Goal: Task Accomplishment & Management: Use online tool/utility

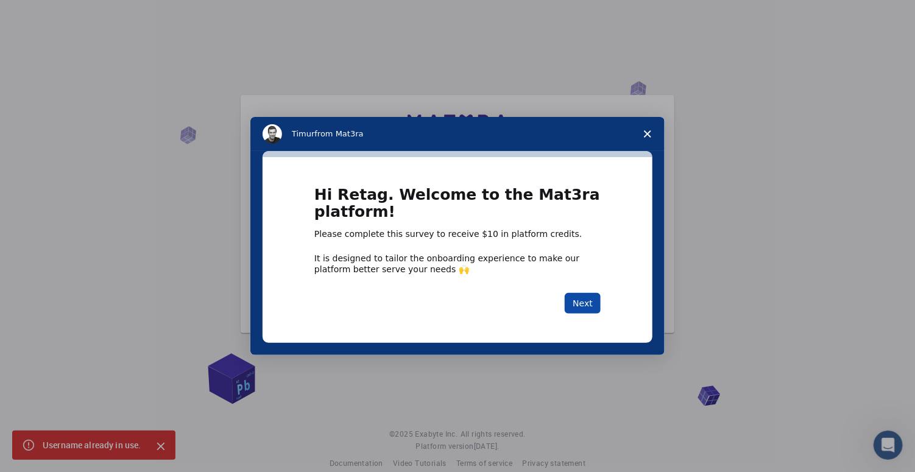
click at [579, 299] on button "Next" at bounding box center [583, 303] width 36 height 21
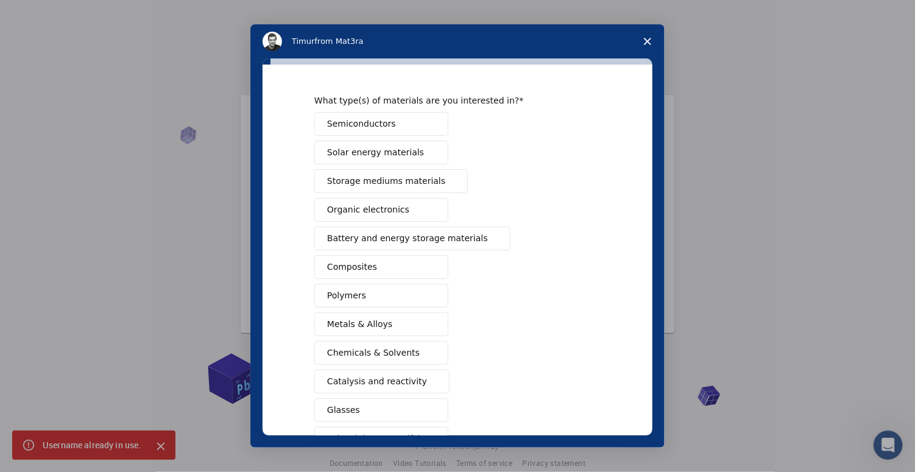
scroll to position [112, 0]
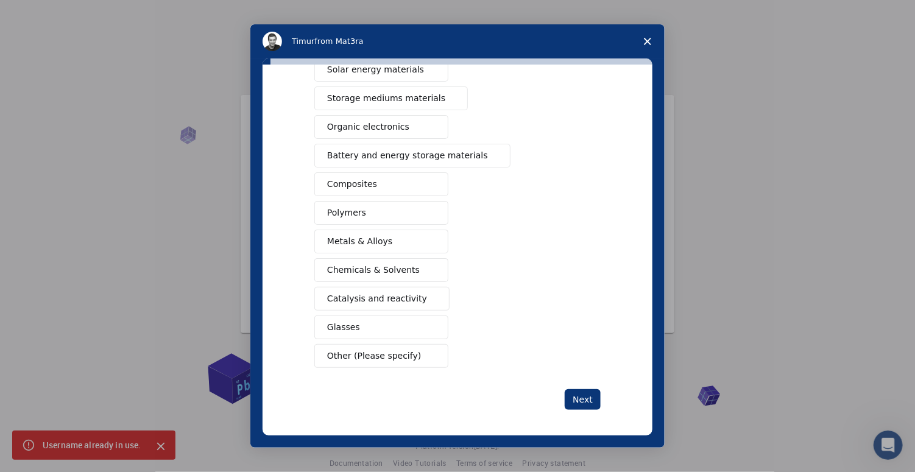
click at [521, 350] on div "Semiconductors Solar energy materials Storage mediums materials Organic electro…" at bounding box center [457, 198] width 286 height 339
click at [537, 360] on div "Semiconductors Solar energy materials Storage mediums materials Organic electro…" at bounding box center [457, 198] width 286 height 339
click at [389, 353] on span "Other (Please specify)" at bounding box center [374, 356] width 94 height 13
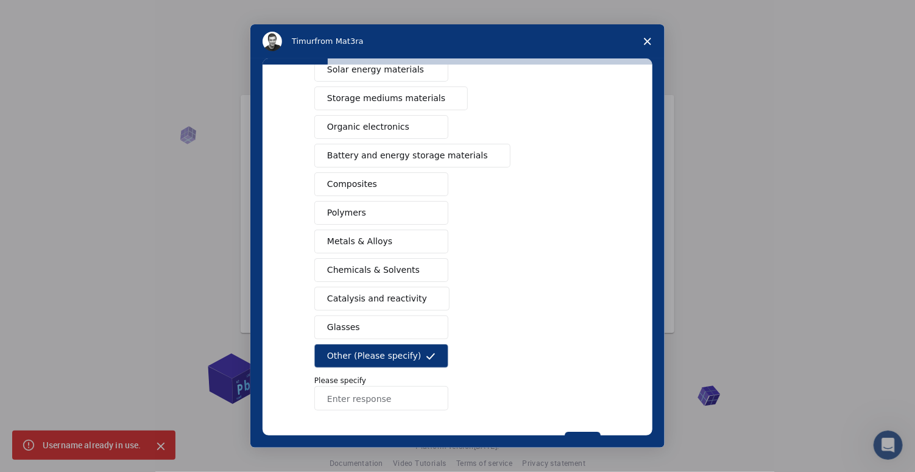
click at [397, 394] on input "Enter response" at bounding box center [381, 398] width 134 height 24
type input "scolastic"
click at [578, 434] on button "Next" at bounding box center [583, 442] width 36 height 21
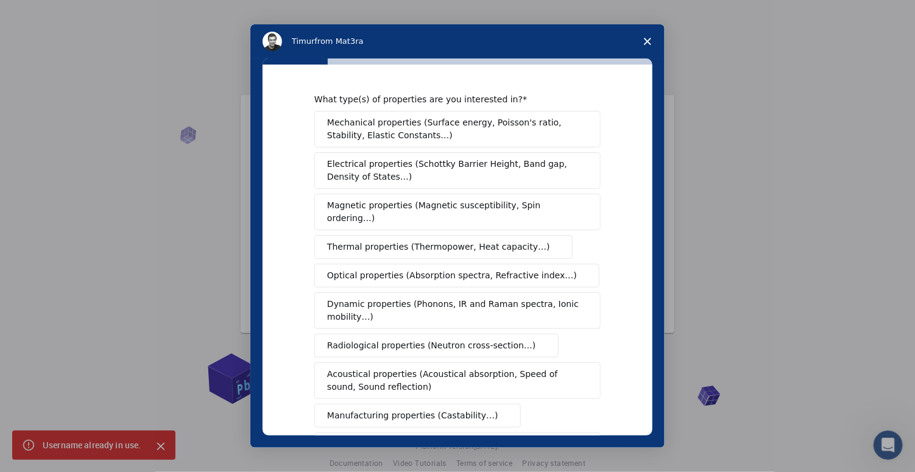
scroll to position [175, 0]
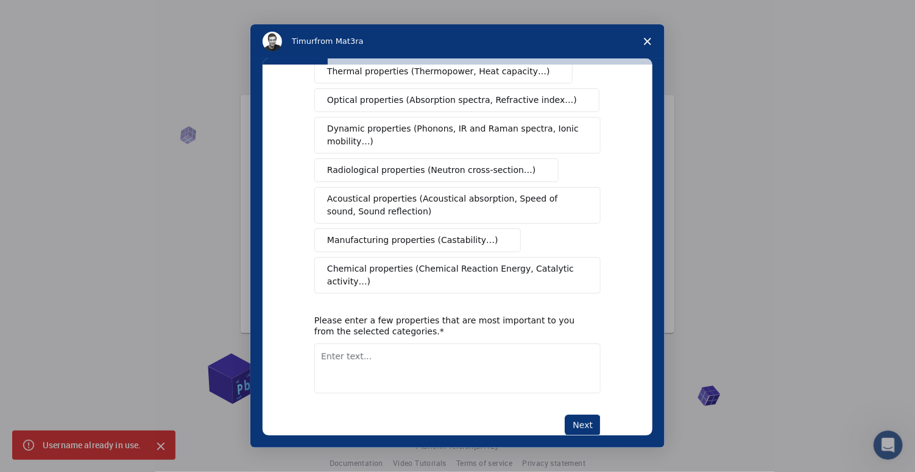
click at [434, 315] on div "Please enter a few properties that are most important to you from the selected …" at bounding box center [448, 326] width 268 height 22
click at [446, 344] on textarea "Enter text..." at bounding box center [457, 369] width 286 height 50
type textarea "football"
click at [593, 415] on button "Next" at bounding box center [583, 425] width 36 height 21
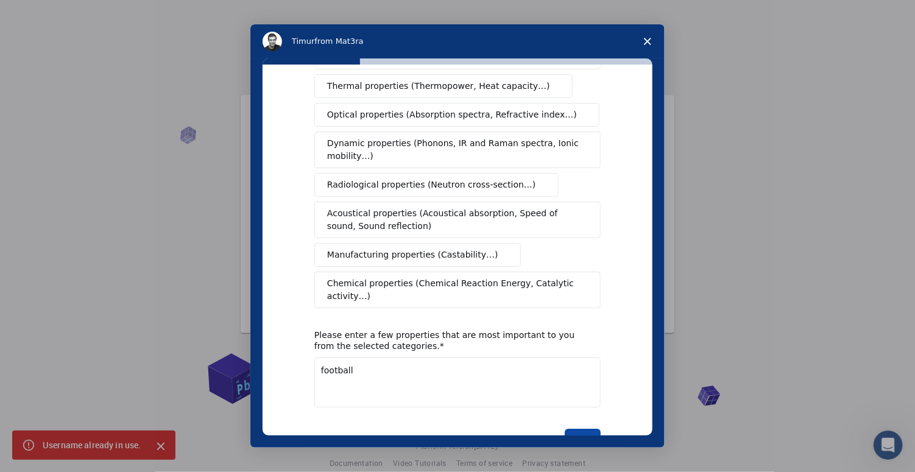
scroll to position [29, 0]
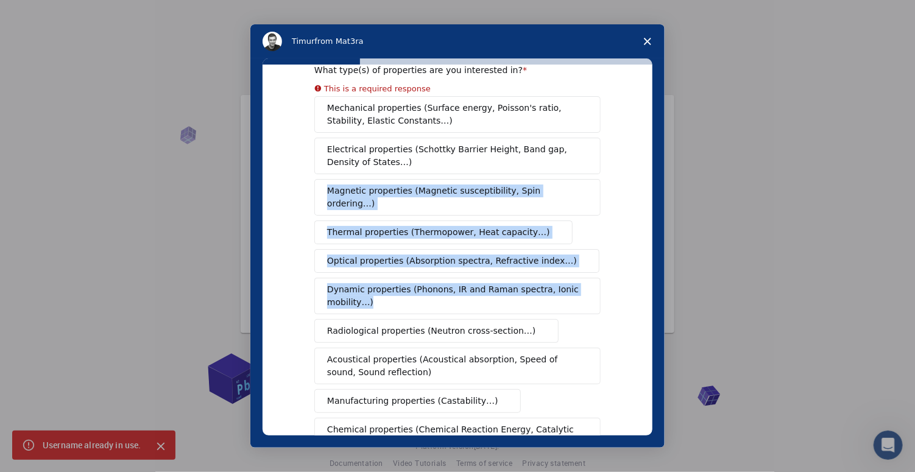
drag, startPoint x: 657, startPoint y: 213, endPoint x: 661, endPoint y: 228, distance: 15.8
click at [661, 228] on div "What type(s) of properties are you interested in? This is a required response M…" at bounding box center [457, 252] width 414 height 389
drag, startPoint x: 661, startPoint y: 228, endPoint x: 614, endPoint y: 233, distance: 47.1
click at [614, 233] on div "What type(s) of properties are you interested in? This is a required response M…" at bounding box center [458, 250] width 390 height 371
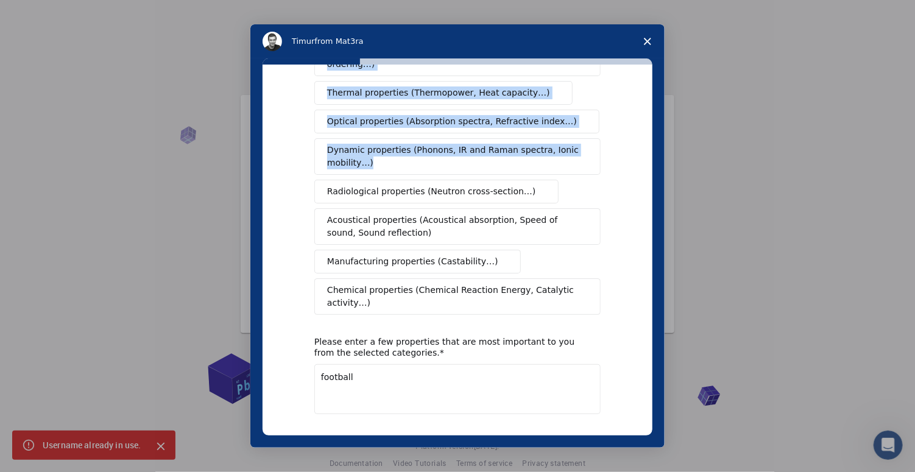
scroll to position [155, 0]
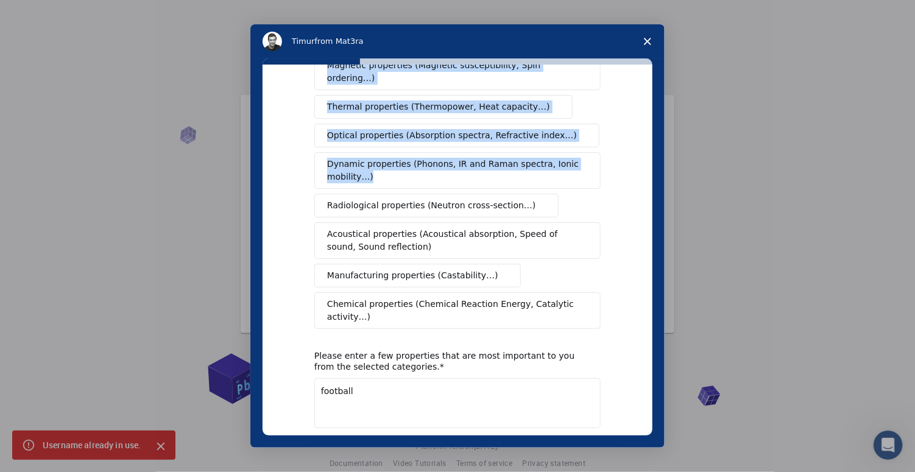
click at [529, 298] on span "Chemical properties (Chemical Reaction Energy, Catalytic activity…)" at bounding box center [453, 311] width 252 height 26
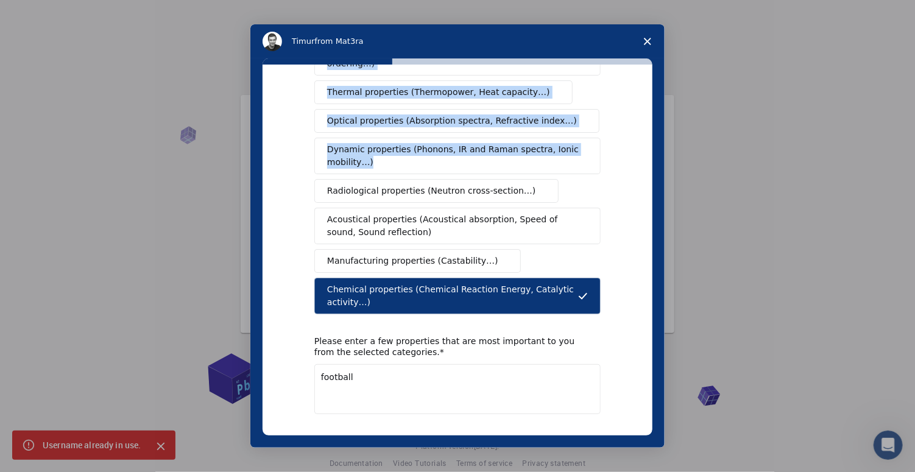
click at [581, 436] on button "Next" at bounding box center [583, 446] width 36 height 21
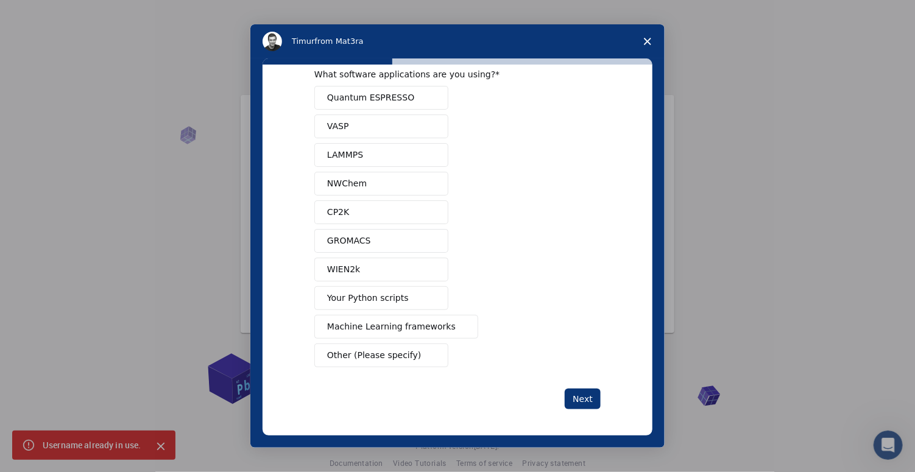
click at [651, 38] on icon "Close survey" at bounding box center [647, 41] width 7 height 7
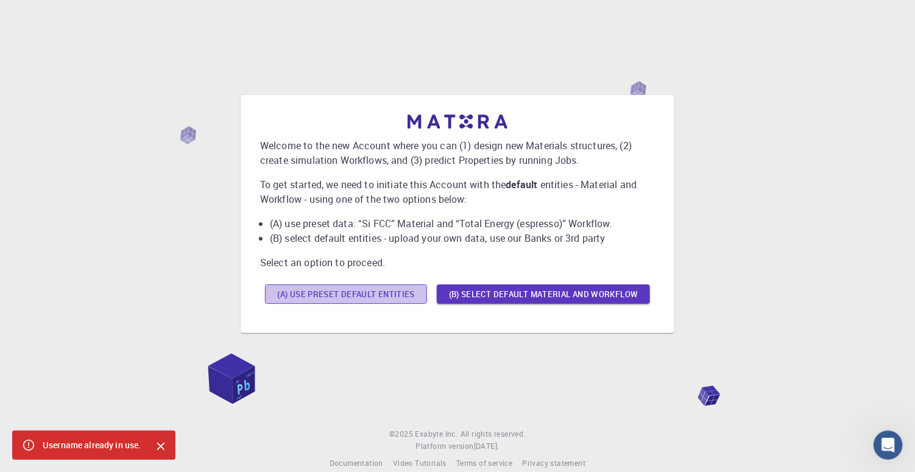
click at [373, 289] on button "(A) Use preset default entities" at bounding box center [346, 293] width 162 height 19
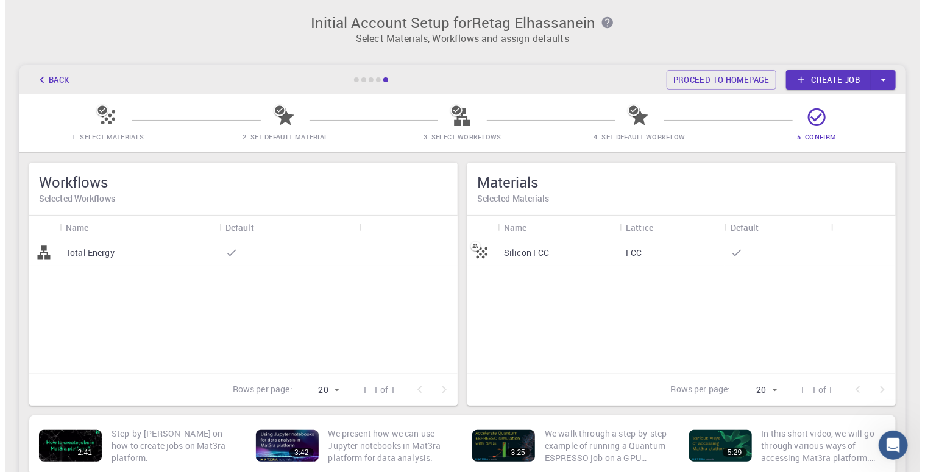
scroll to position [0, 0]
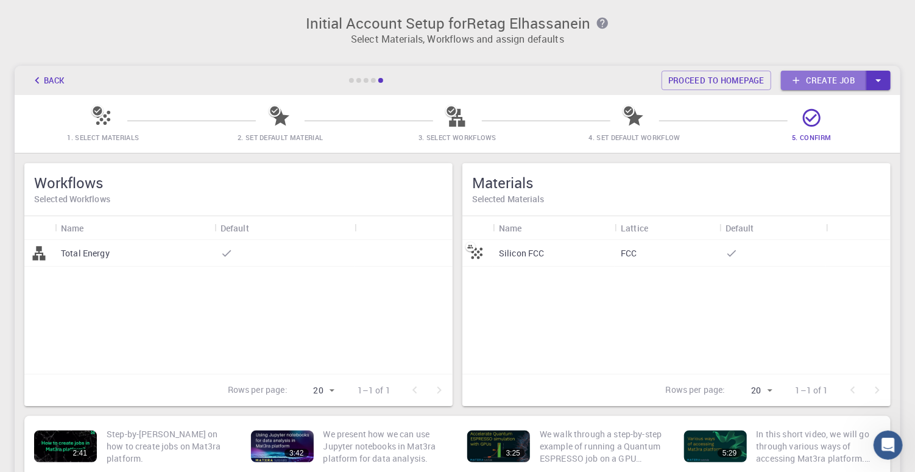
click at [821, 75] on link "Create job" at bounding box center [823, 80] width 85 height 19
